Goal: Task Accomplishment & Management: Complete application form

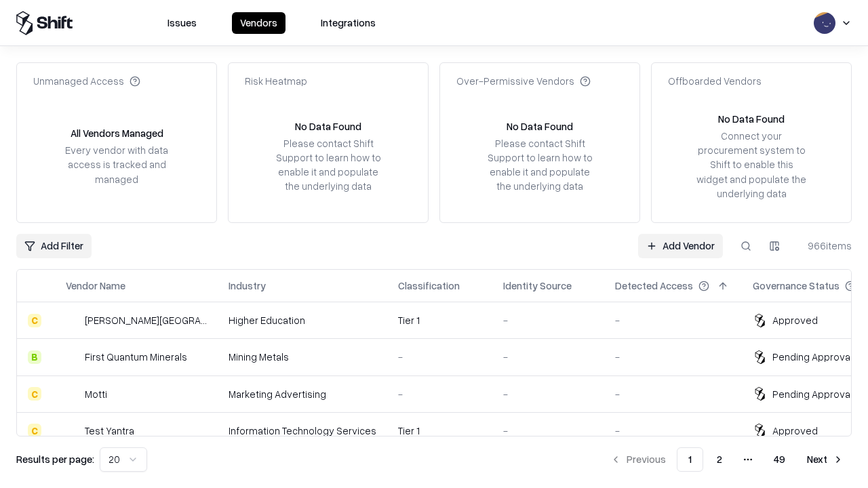
click at [680, 246] on link "Add Vendor" at bounding box center [680, 246] width 85 height 24
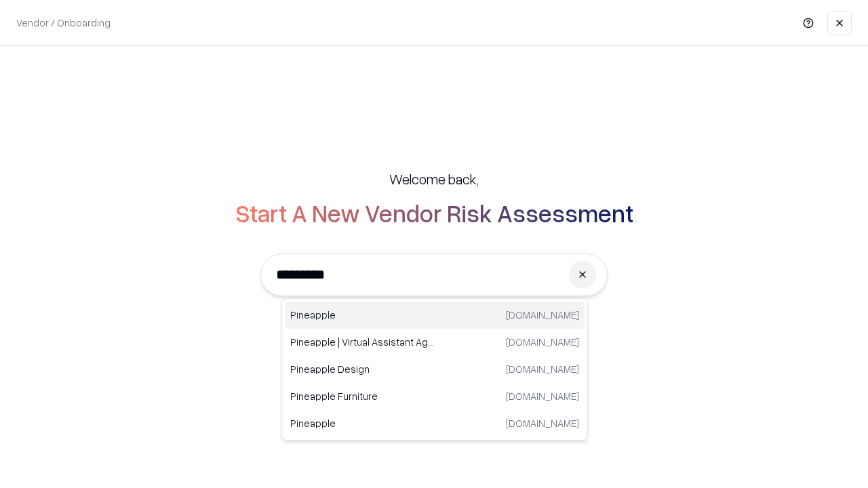
click at [435, 315] on div "Pineapple [DOMAIN_NAME]" at bounding box center [435, 315] width 300 height 27
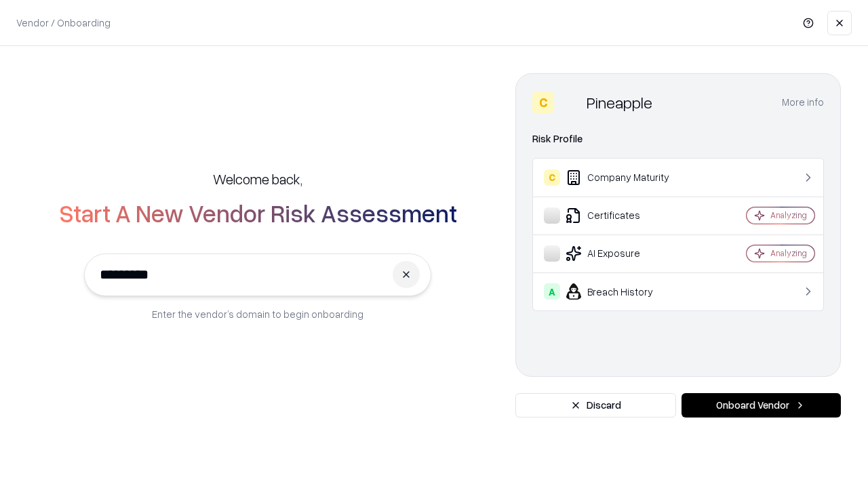
type input "*********"
click at [761, 406] on button "Onboard Vendor" at bounding box center [761, 405] width 159 height 24
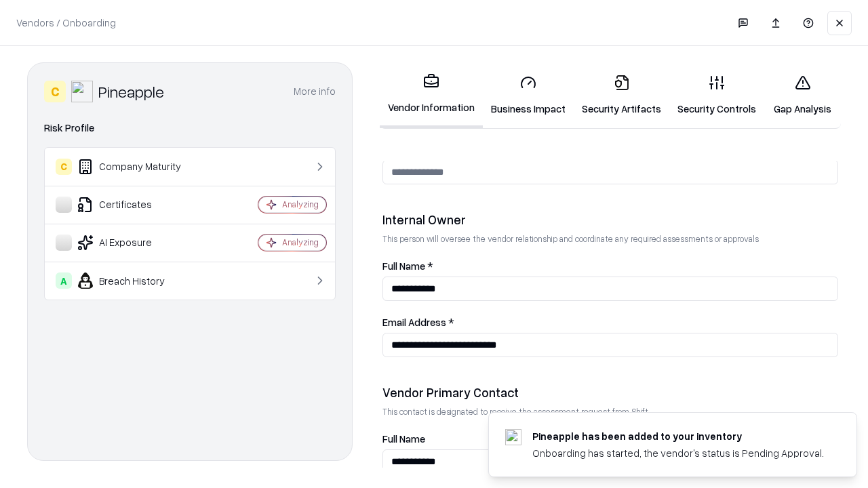
scroll to position [703, 0]
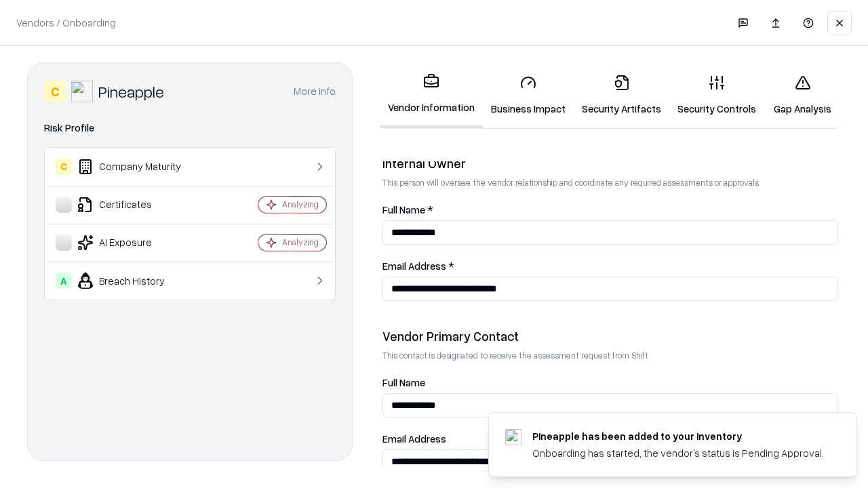
click at [528, 95] on link "Business Impact" at bounding box center [528, 95] width 91 height 63
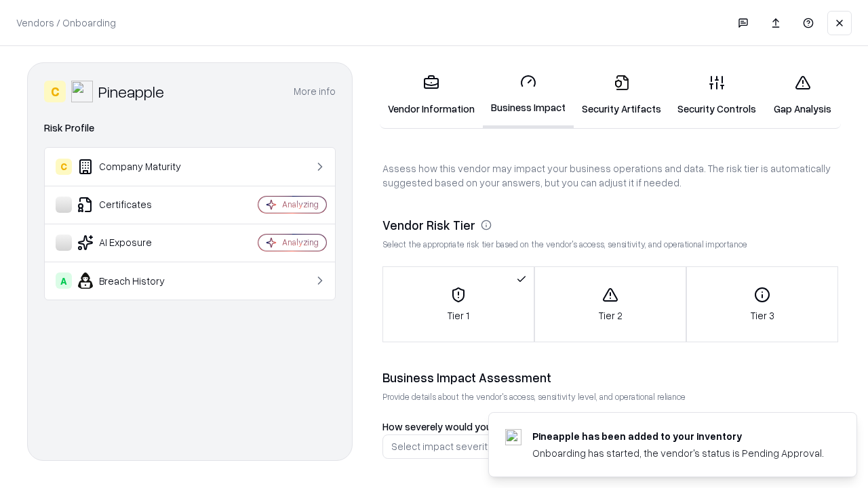
click at [621, 95] on link "Security Artifacts" at bounding box center [622, 95] width 96 height 63
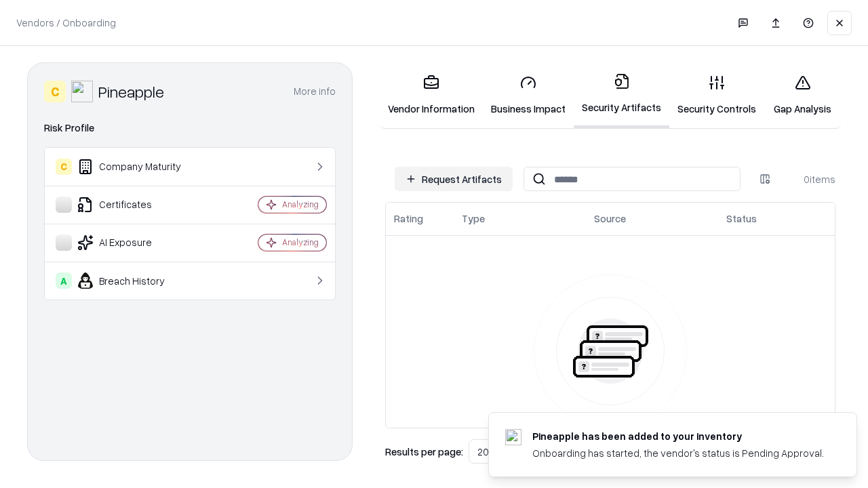
click at [454, 179] on button "Request Artifacts" at bounding box center [454, 179] width 118 height 24
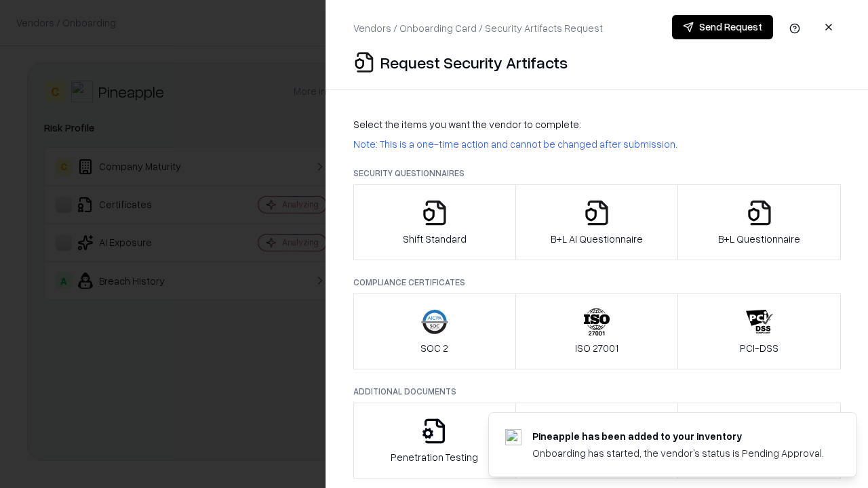
click at [434, 222] on icon "button" at bounding box center [434, 212] width 27 height 27
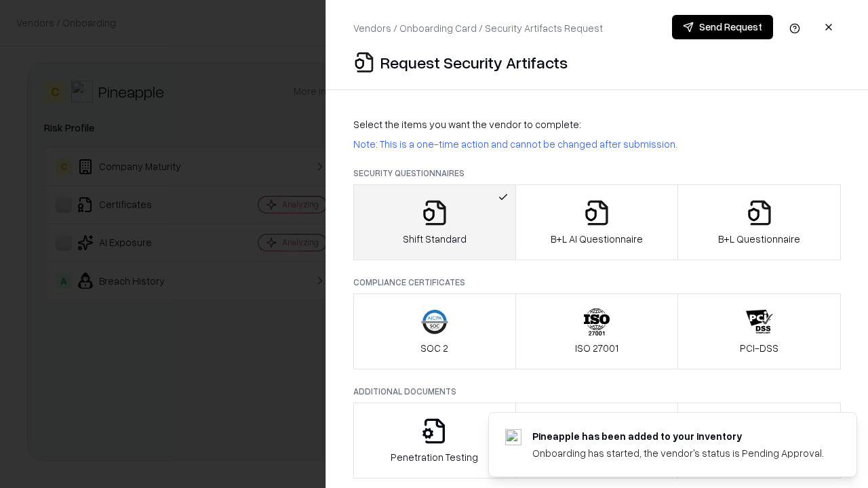
click at [722, 27] on button "Send Request" at bounding box center [722, 27] width 101 height 24
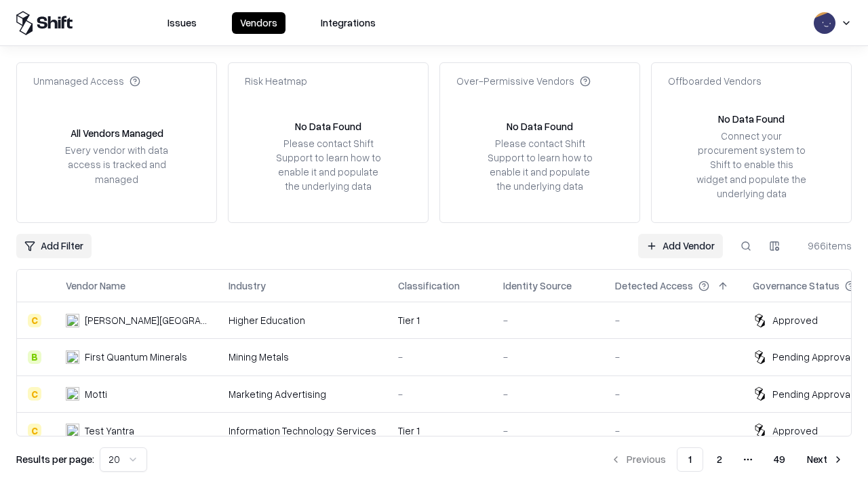
click at [746, 246] on button at bounding box center [746, 246] width 24 height 24
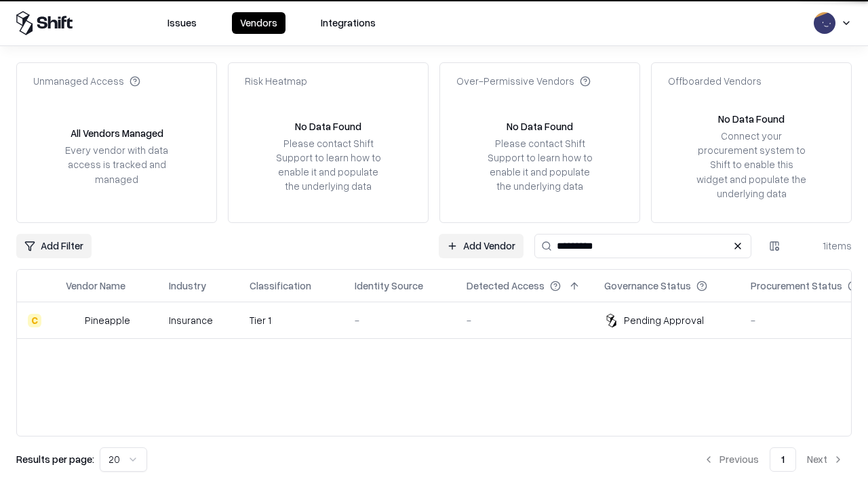
type input "*********"
click at [442, 320] on div "-" at bounding box center [400, 320] width 90 height 14
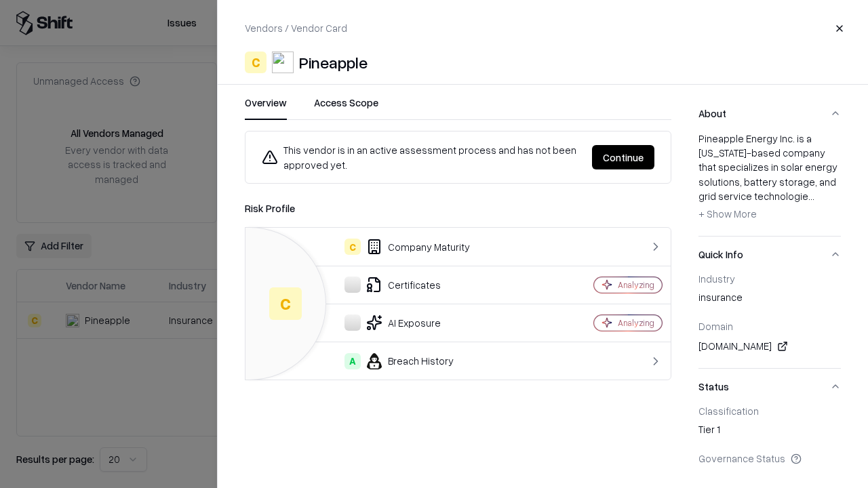
click at [623, 157] on button "Continue" at bounding box center [623, 157] width 62 height 24
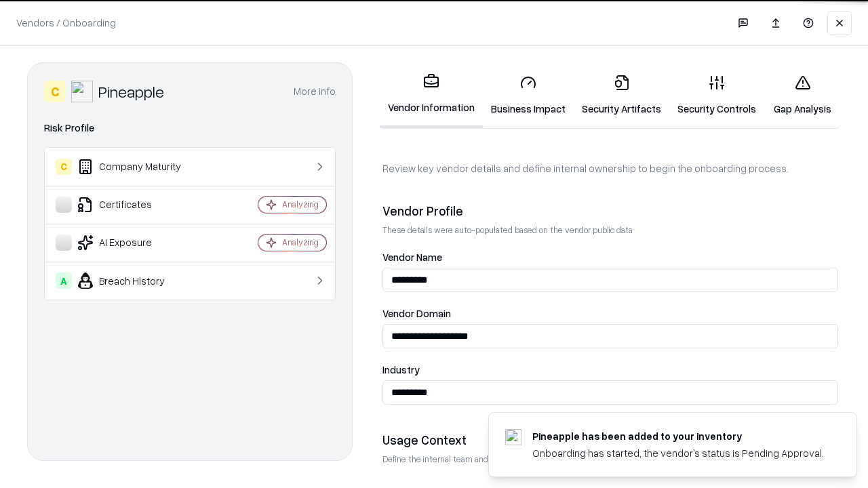
click at [621, 95] on link "Security Artifacts" at bounding box center [622, 95] width 96 height 63
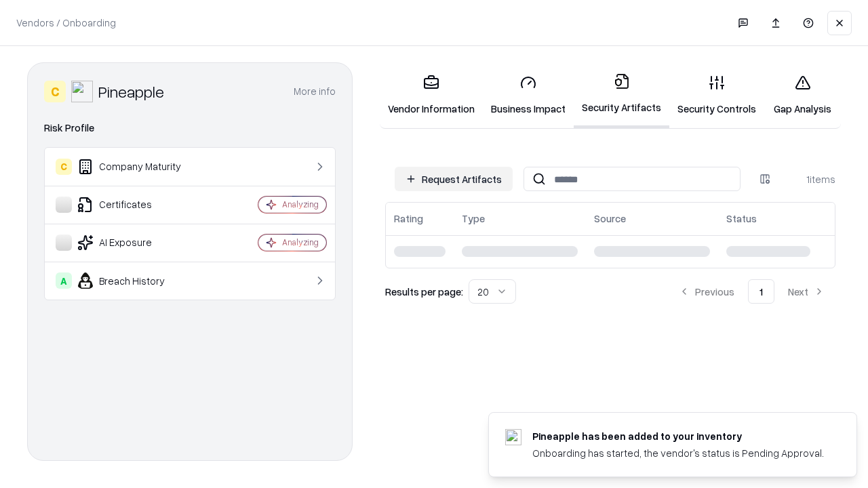
click at [717, 95] on link "Security Controls" at bounding box center [716, 95] width 95 height 63
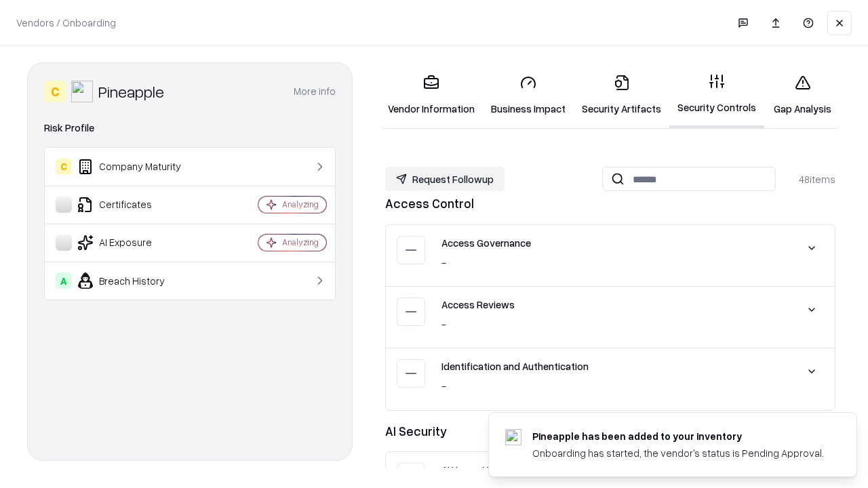
click at [445, 179] on button "Request Followup" at bounding box center [444, 179] width 119 height 24
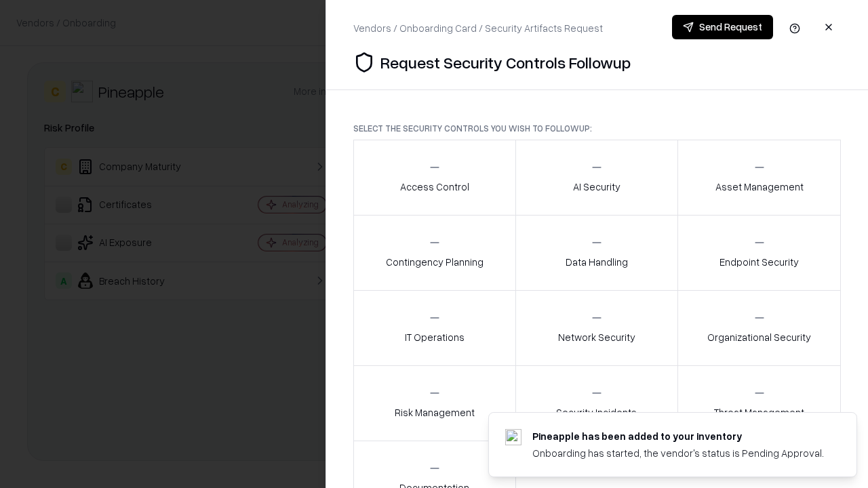
click at [434, 178] on div "Access Control" at bounding box center [434, 177] width 69 height 33
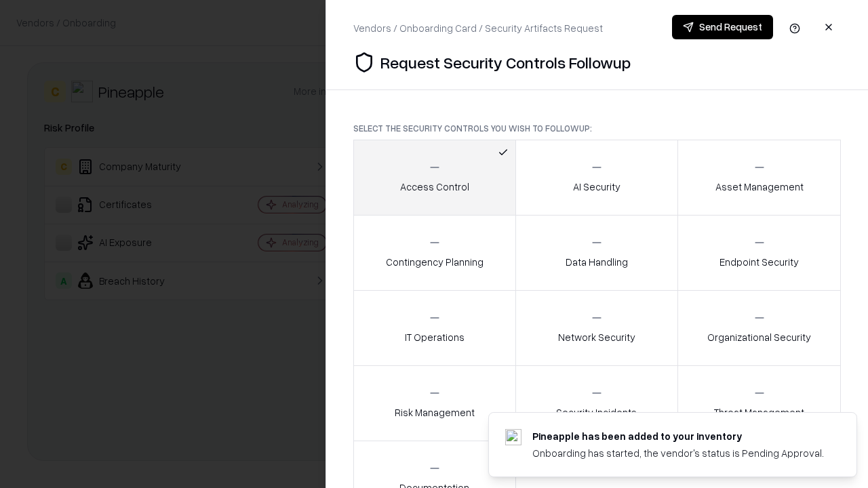
click at [722, 27] on button "Send Request" at bounding box center [722, 27] width 101 height 24
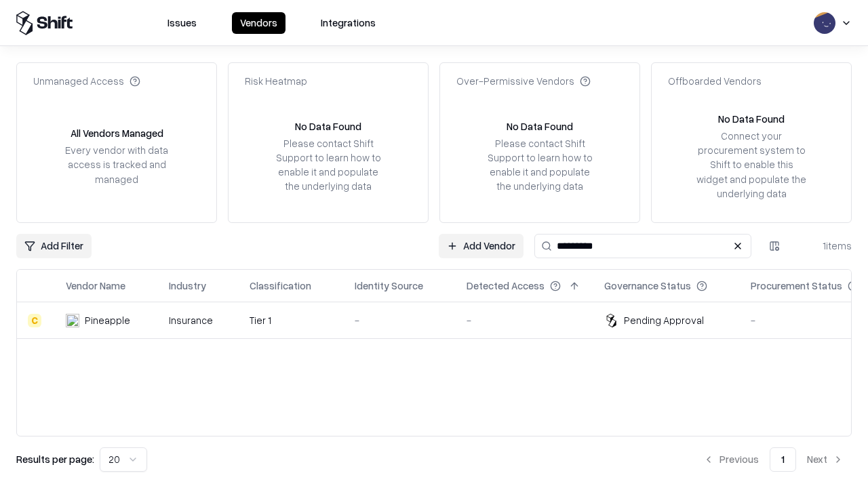
type input "*********"
click at [442, 320] on div "-" at bounding box center [400, 320] width 90 height 14
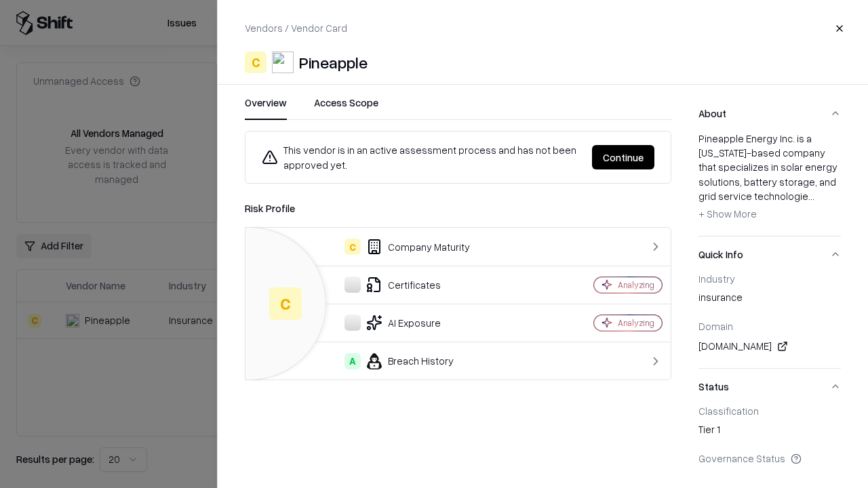
click at [623, 157] on button "Continue" at bounding box center [623, 157] width 62 height 24
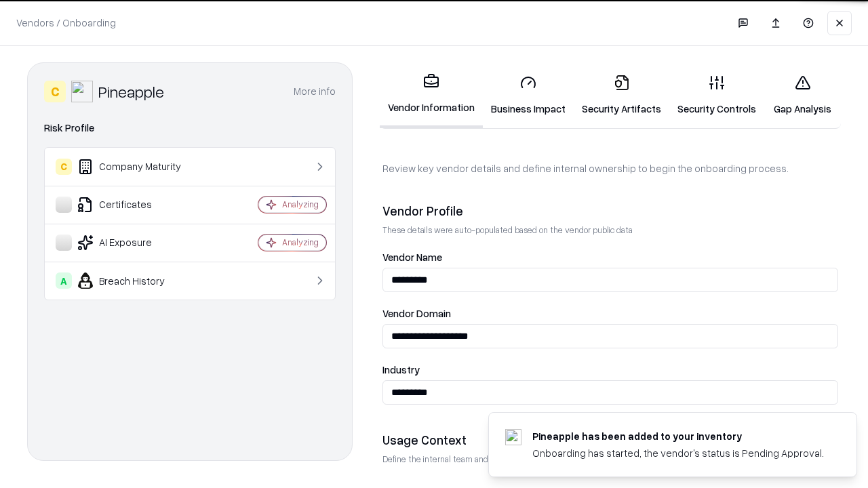
click at [802, 95] on link "Gap Analysis" at bounding box center [802, 95] width 77 height 63
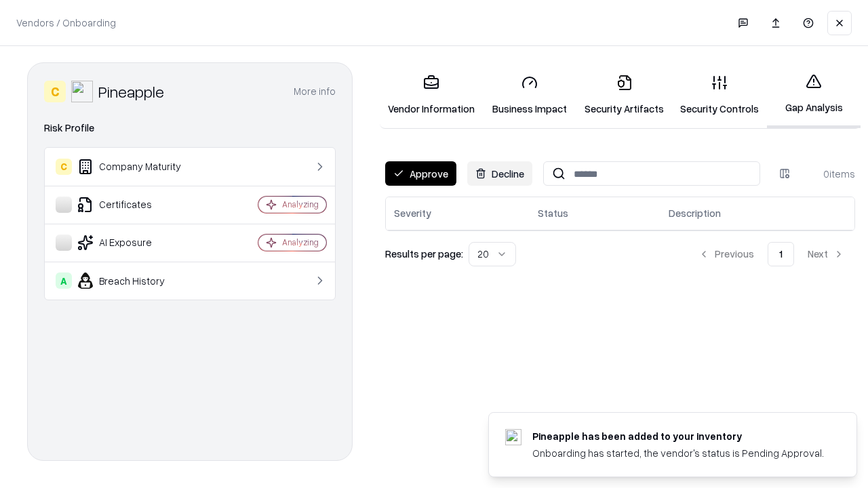
click at [420, 174] on button "Approve" at bounding box center [420, 173] width 71 height 24
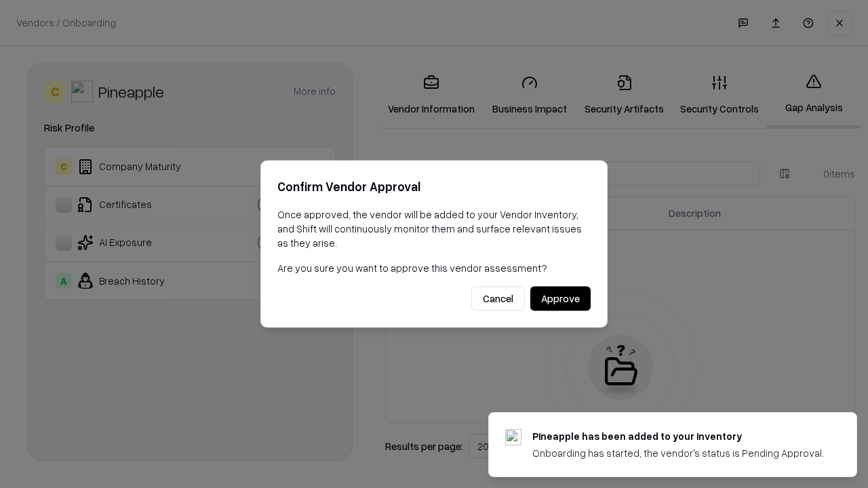
click at [560, 298] on button "Approve" at bounding box center [560, 299] width 60 height 24
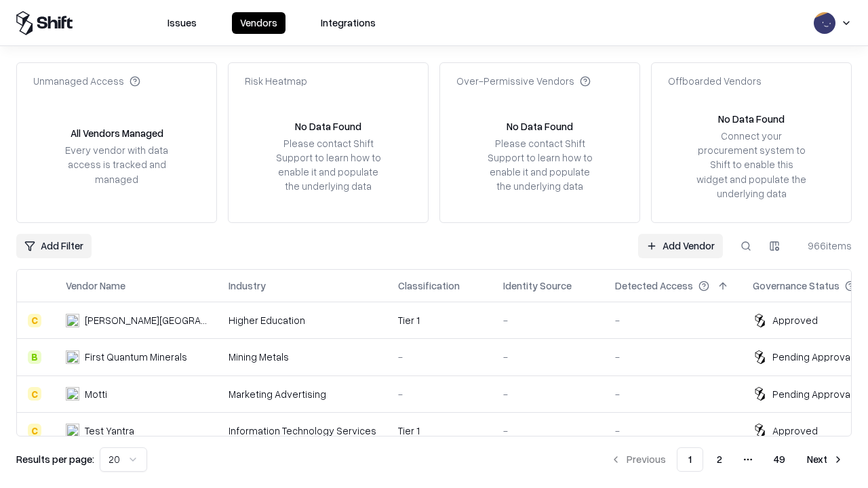
type input "*********"
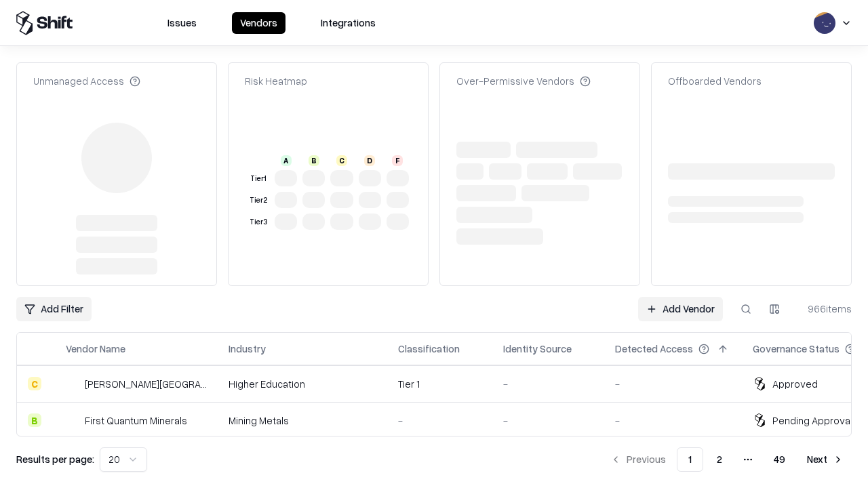
click at [680, 297] on link "Add Vendor" at bounding box center [680, 309] width 85 height 24
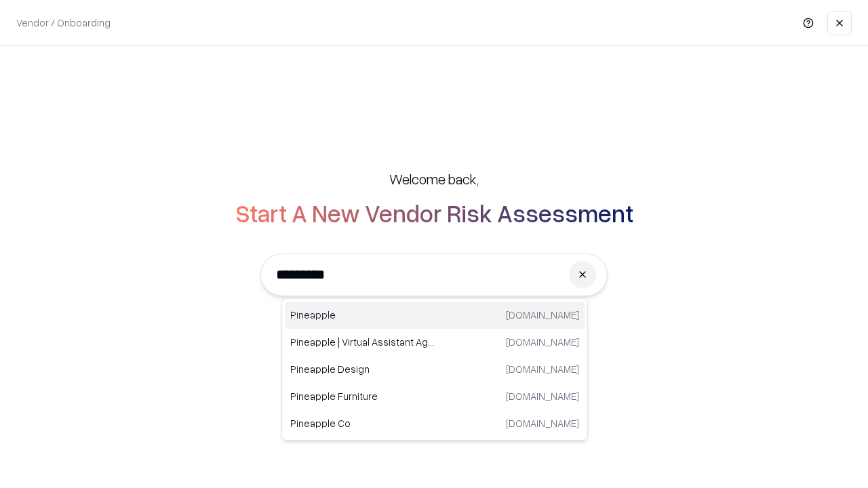
click at [435, 315] on div "Pineapple [DOMAIN_NAME]" at bounding box center [435, 315] width 300 height 27
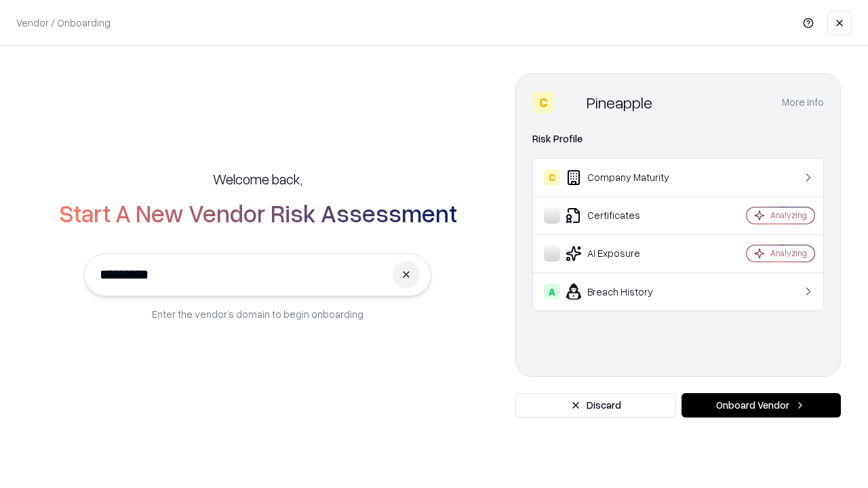
type input "*********"
click at [761, 406] on button "Onboard Vendor" at bounding box center [761, 405] width 159 height 24
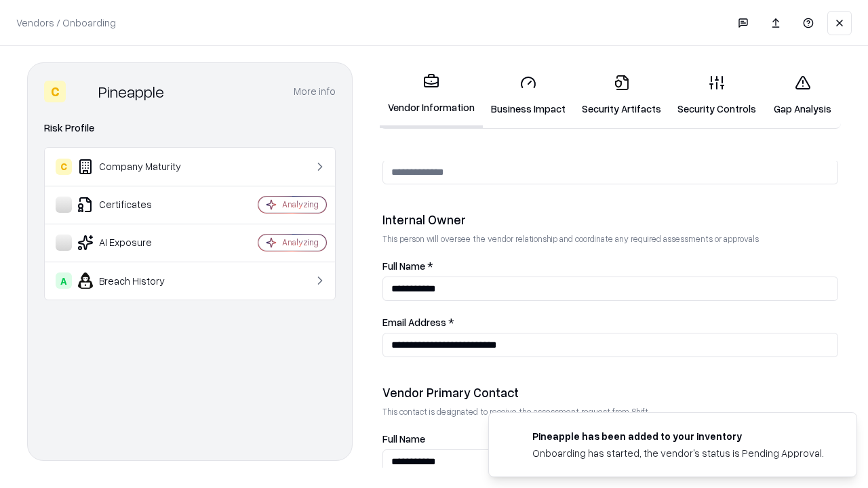
scroll to position [703, 0]
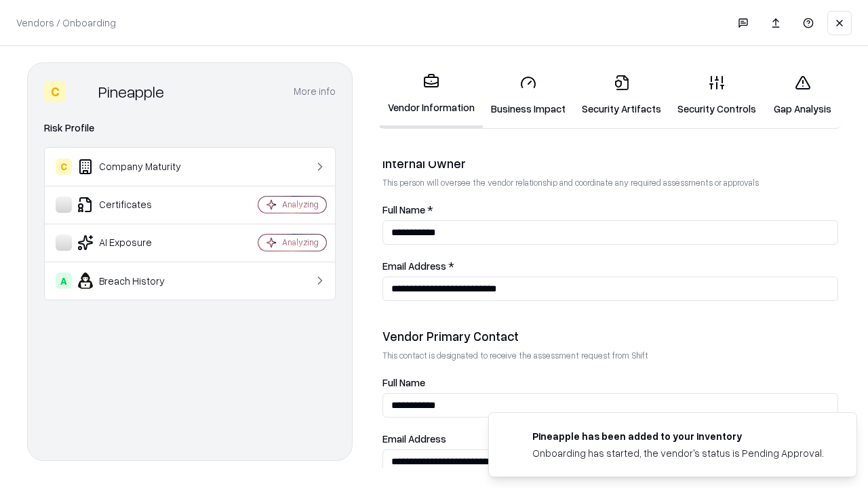
click at [802, 95] on link "Gap Analysis" at bounding box center [802, 95] width 77 height 63
